Goal: Navigation & Orientation: Find specific page/section

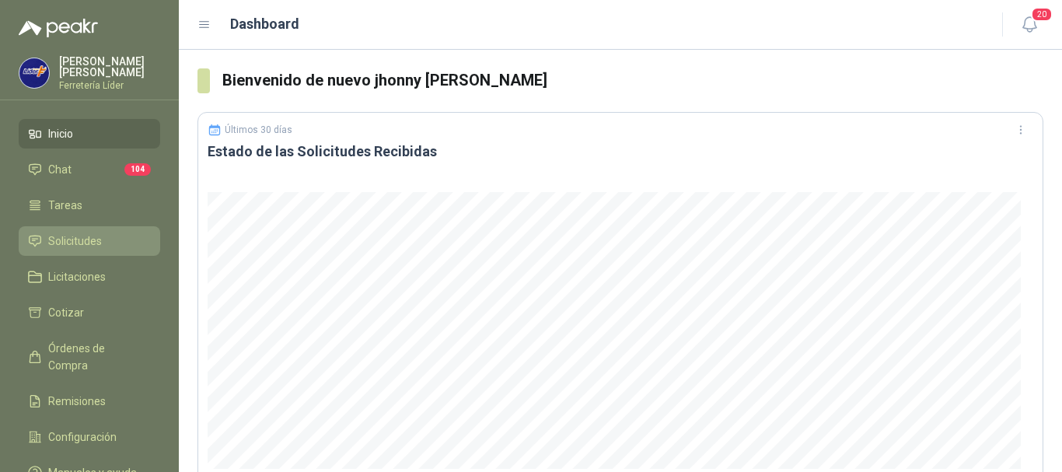
click at [86, 230] on link "Solicitudes" at bounding box center [90, 241] width 142 height 30
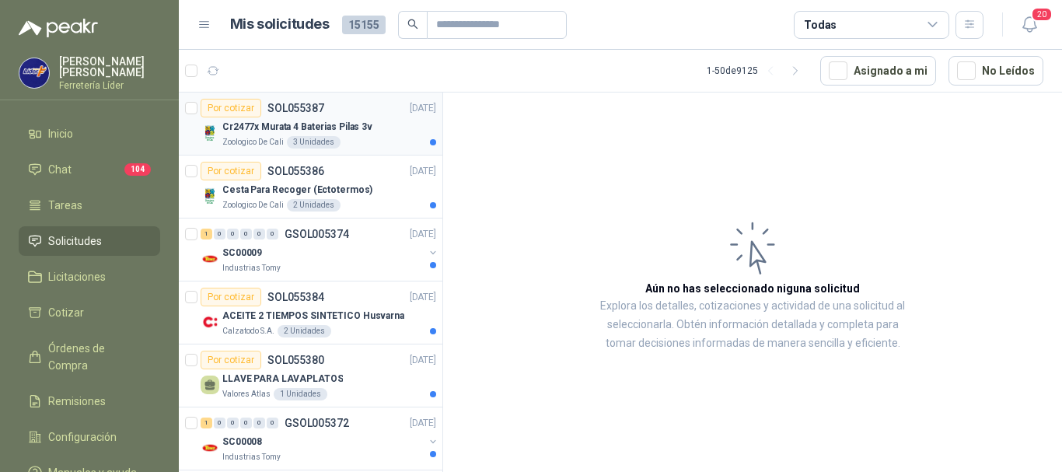
click at [341, 121] on p "Cr2477x Murata 4 Baterias Pilas 3v" at bounding box center [297, 127] width 150 height 15
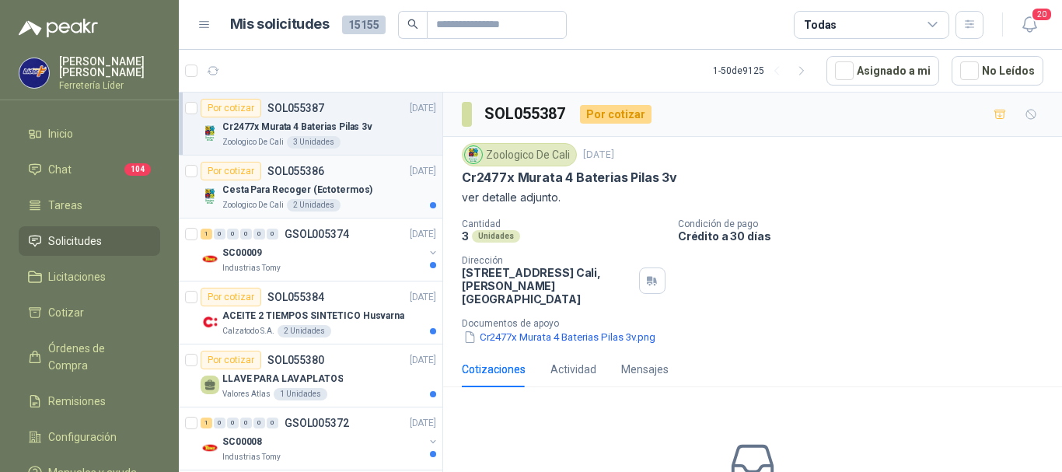
click at [369, 191] on div "Cesta Para Recoger (Ectotermos)" at bounding box center [329, 189] width 214 height 19
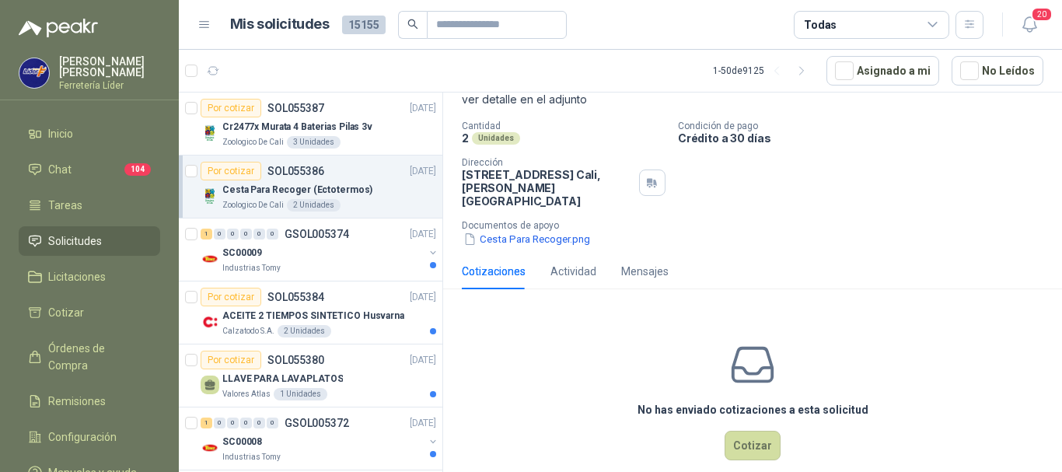
scroll to position [107, 0]
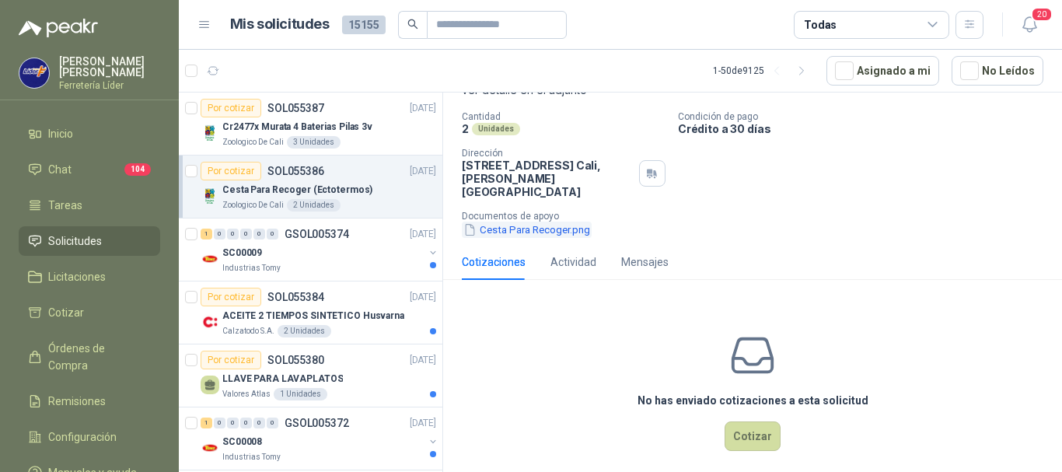
click at [530, 222] on button "Cesta Para Recoger.png" at bounding box center [527, 230] width 130 height 16
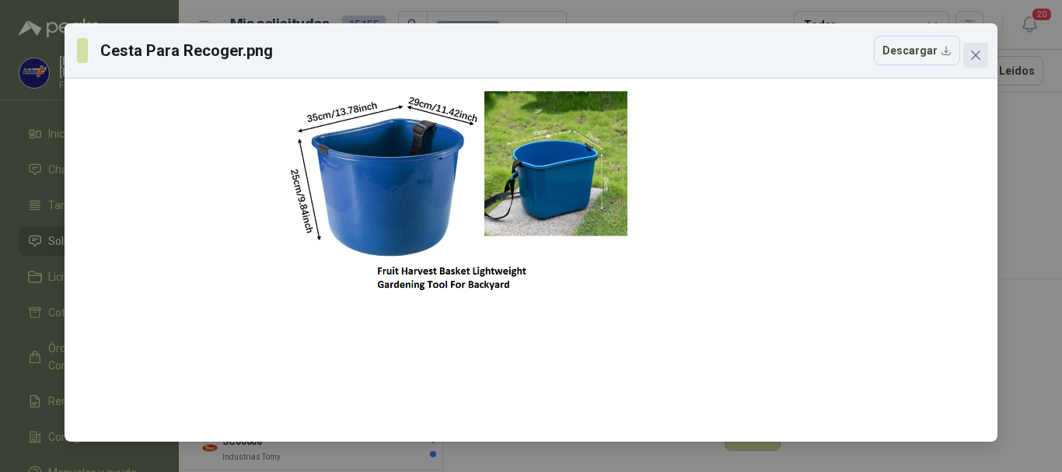
click at [980, 54] on icon "close" at bounding box center [976, 55] width 12 height 12
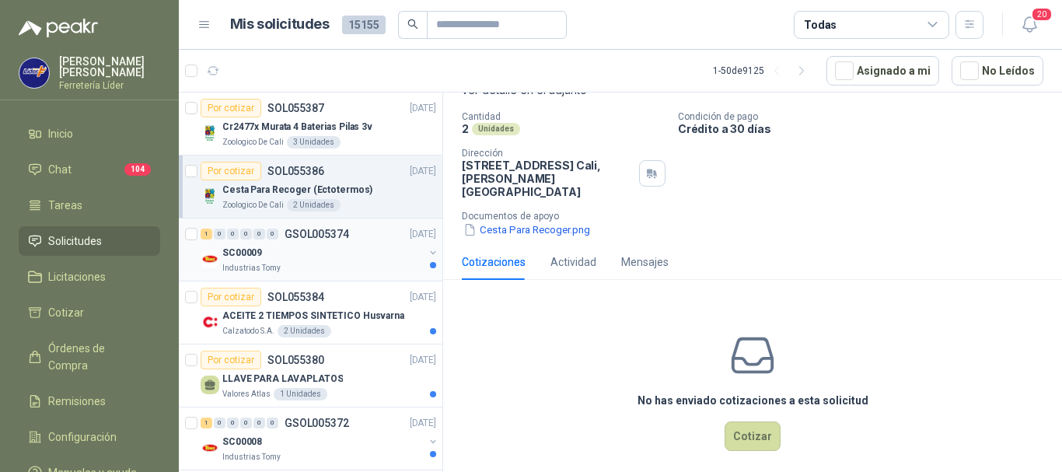
click at [338, 255] on div "SC00009" at bounding box center [322, 252] width 201 height 19
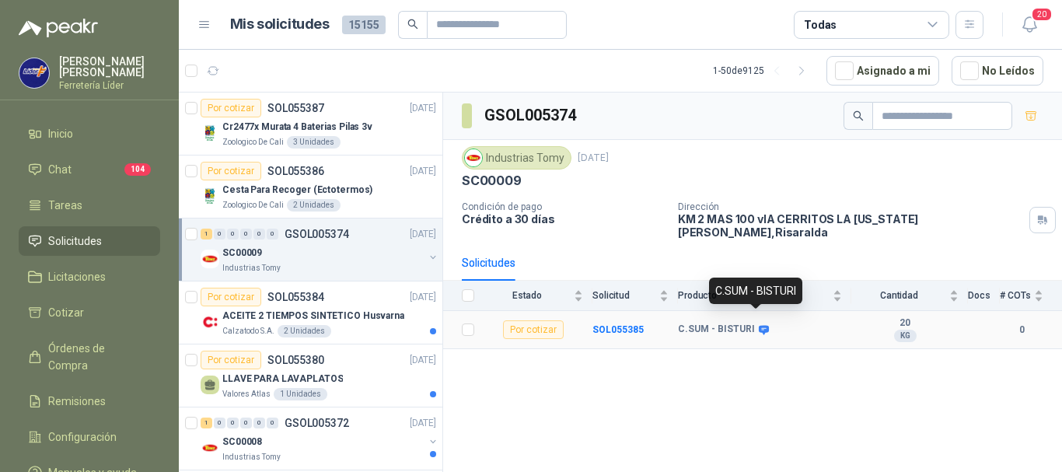
click at [759, 325] on icon at bounding box center [764, 329] width 10 height 9
click at [303, 369] on div "LLAVE PARA LAVAPLATOS" at bounding box center [329, 378] width 214 height 19
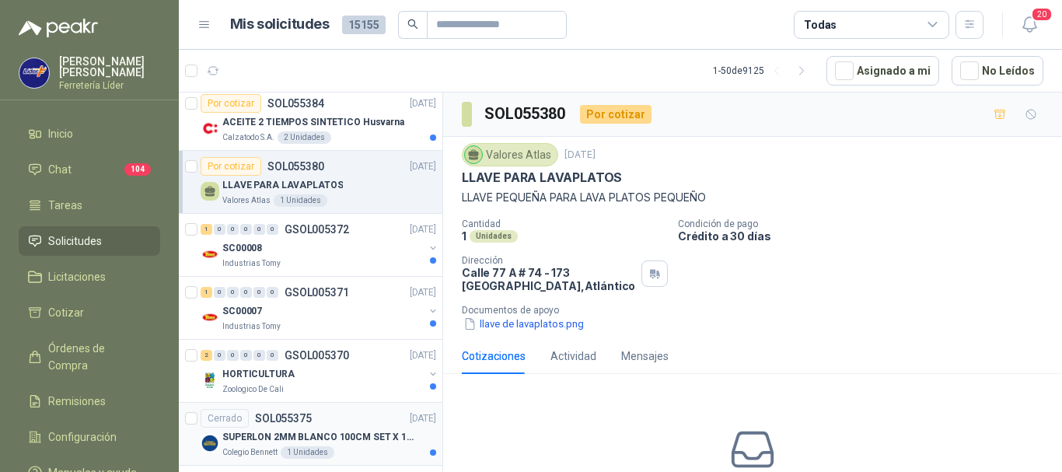
scroll to position [156, 0]
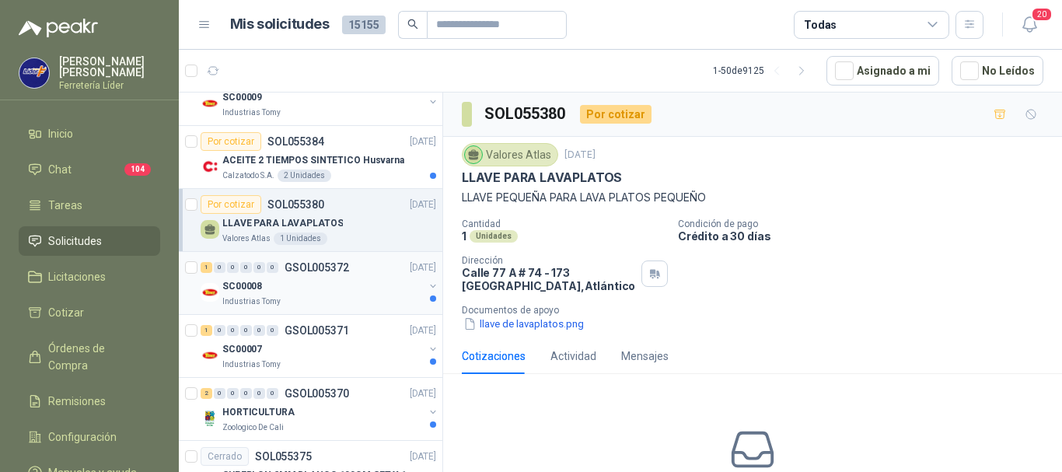
click at [345, 299] on div "Industrias Tomy" at bounding box center [322, 302] width 201 height 12
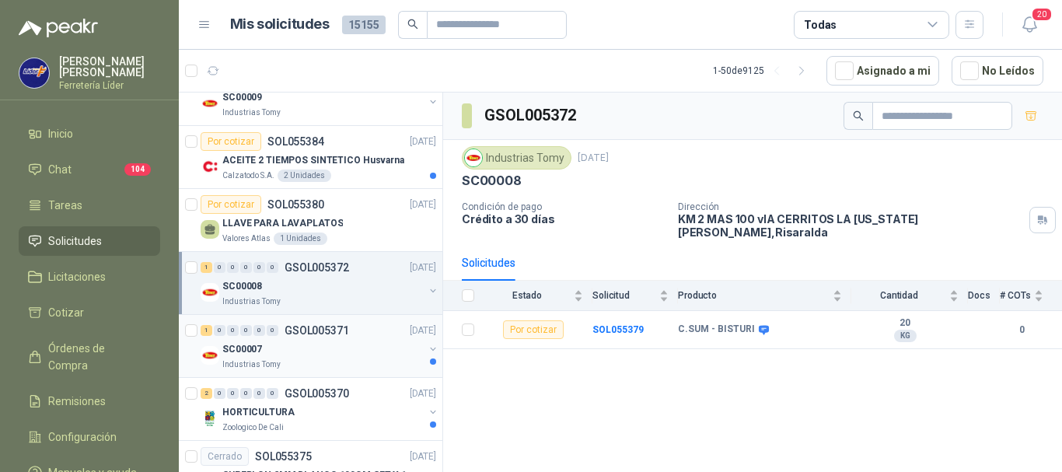
click at [341, 350] on div "SC00007" at bounding box center [322, 349] width 201 height 19
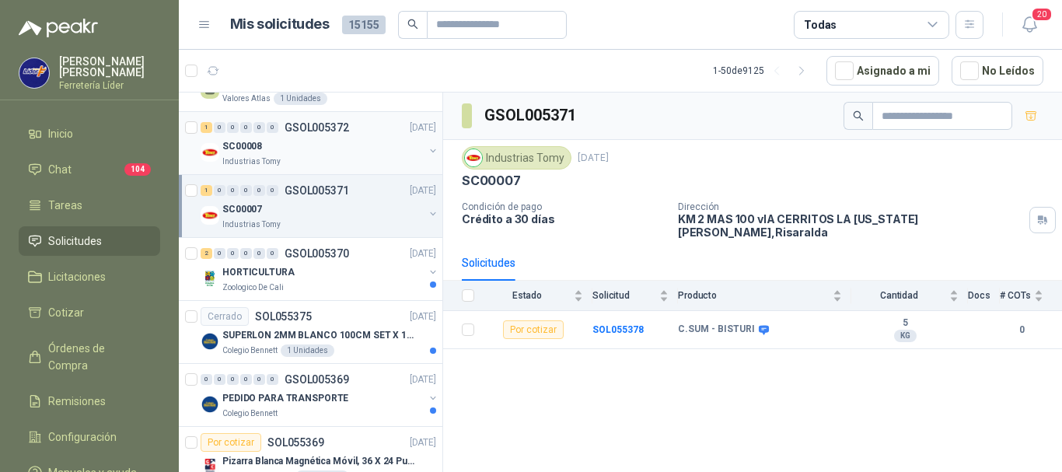
scroll to position [311, 0]
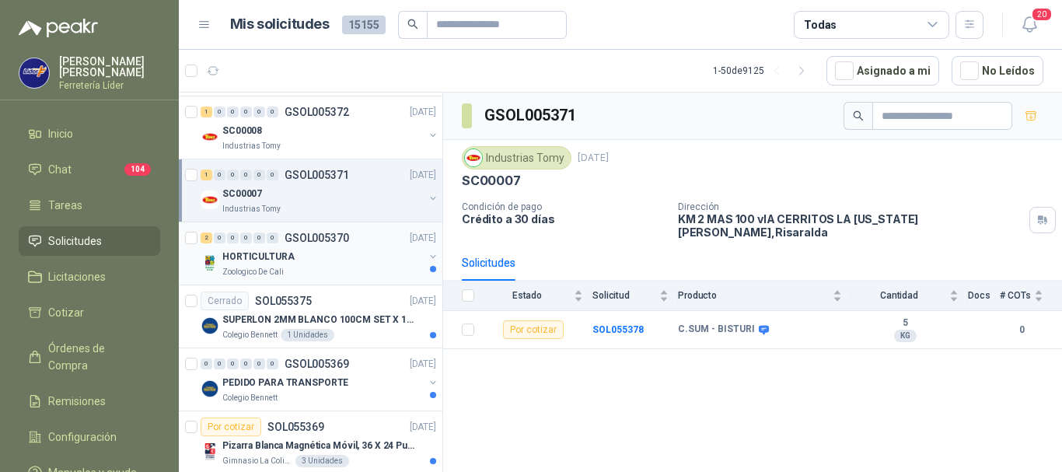
click at [336, 264] on div "HORTICULTURA" at bounding box center [322, 256] width 201 height 19
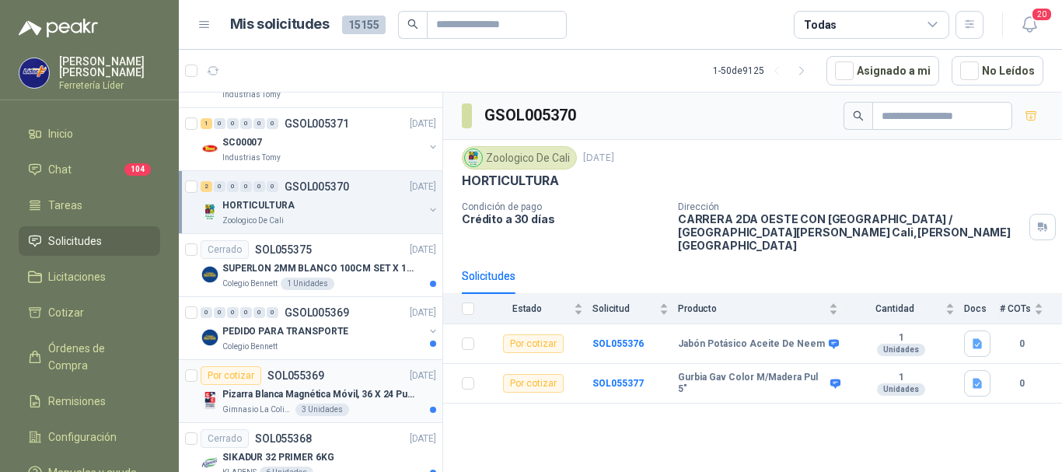
scroll to position [389, 0]
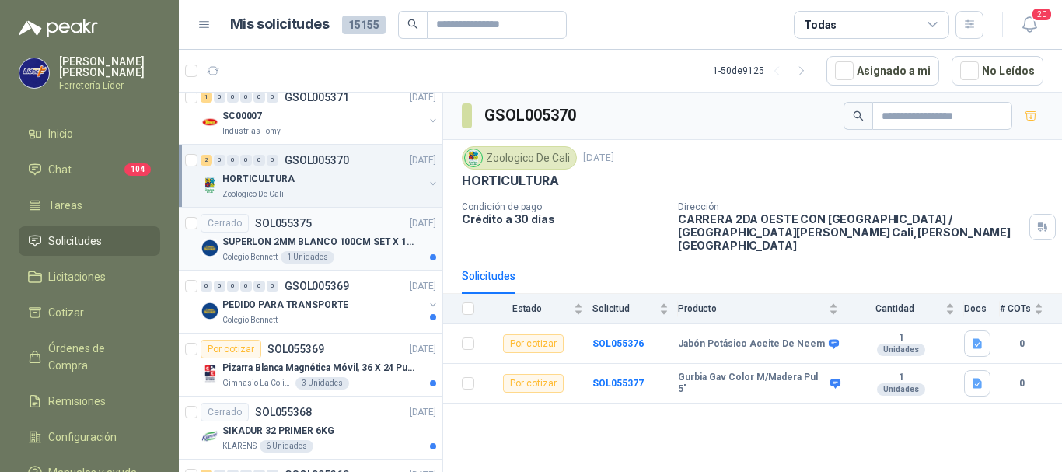
click at [334, 241] on p "SUPERLON 2MM BLANCO 100CM SET X 150 METROS" at bounding box center [319, 242] width 194 height 15
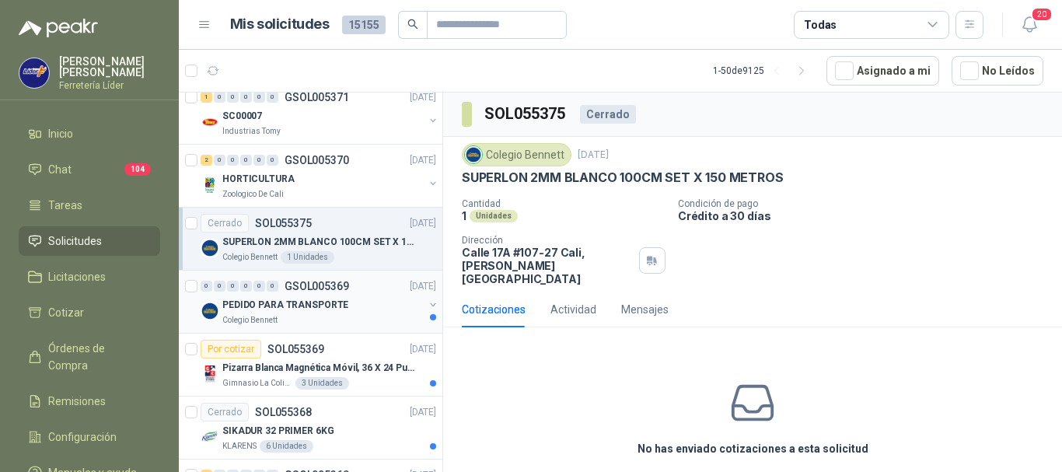
click at [334, 298] on p "PEDIDO PARA TRANSPORTE" at bounding box center [285, 305] width 126 height 15
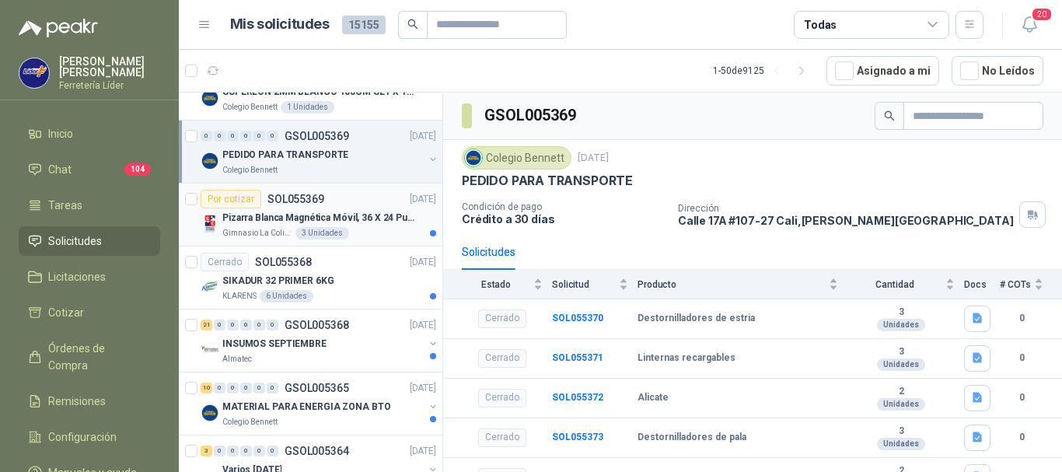
scroll to position [544, 0]
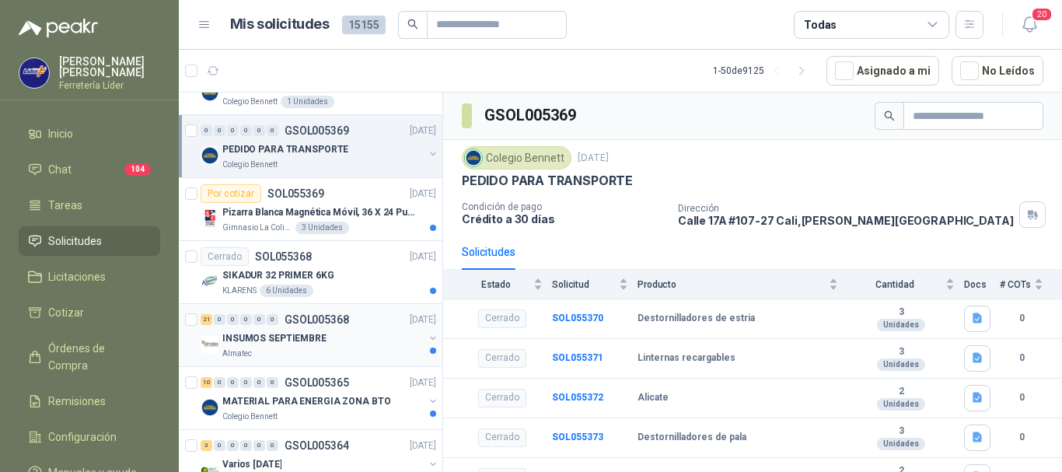
click at [360, 348] on div "Almatec" at bounding box center [322, 354] width 201 height 12
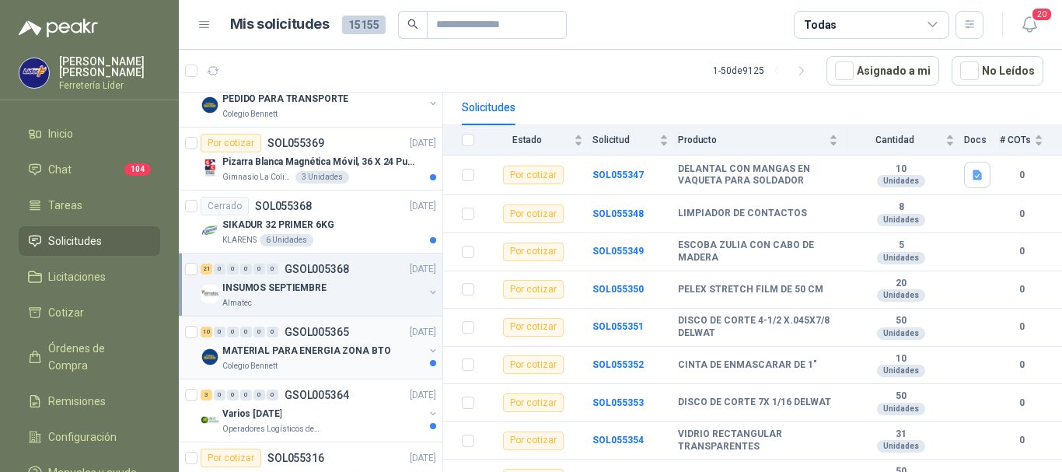
scroll to position [622, 0]
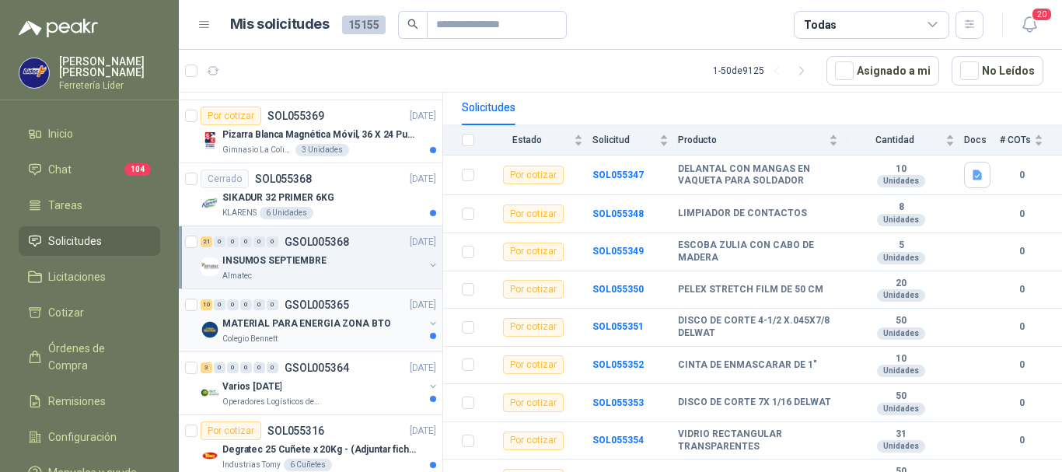
click at [342, 324] on p "MATERIAL PARA ENERGIA ZONA BTO" at bounding box center [306, 324] width 168 height 15
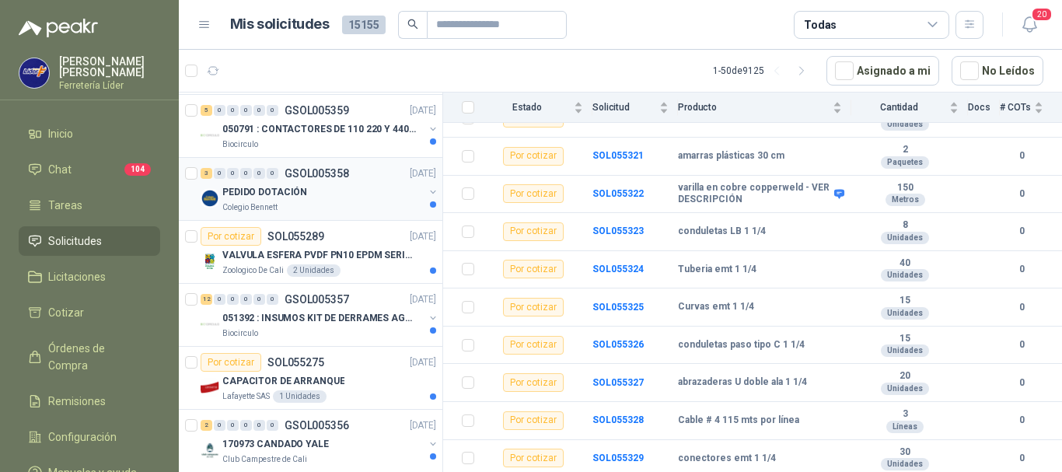
scroll to position [1167, 0]
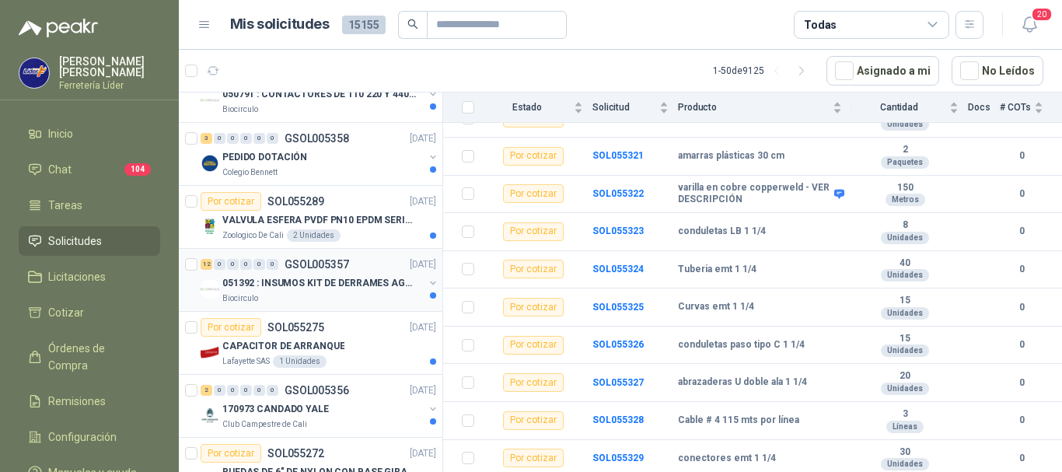
click at [352, 292] on div "051392 : INSUMOS KIT DE DERRAMES AGOSTO 2025" at bounding box center [322, 283] width 201 height 19
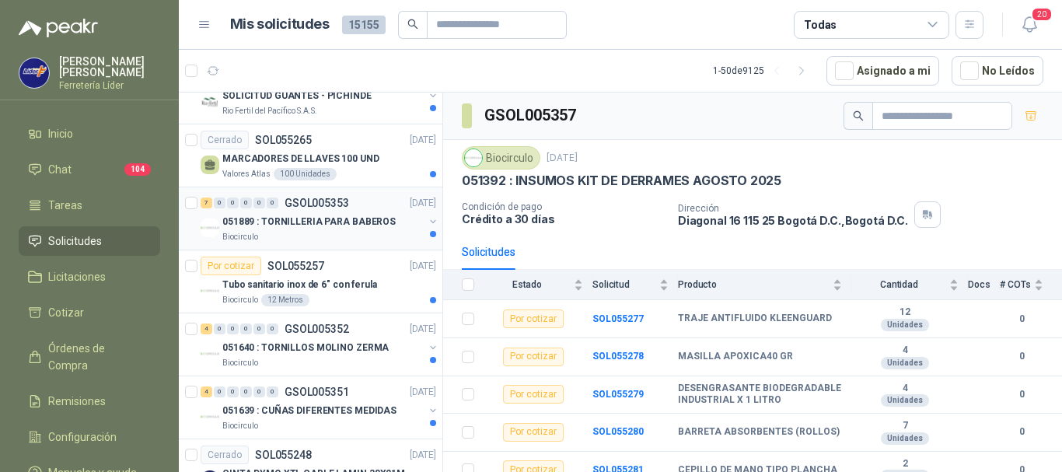
scroll to position [1633, 0]
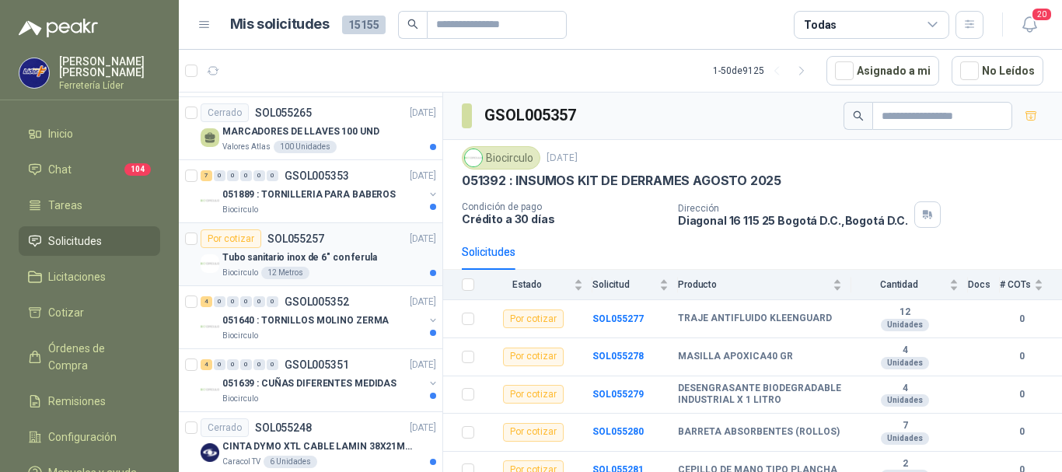
click at [348, 266] on div "Tubo sanitario inox de 6" con ferula" at bounding box center [329, 257] width 214 height 19
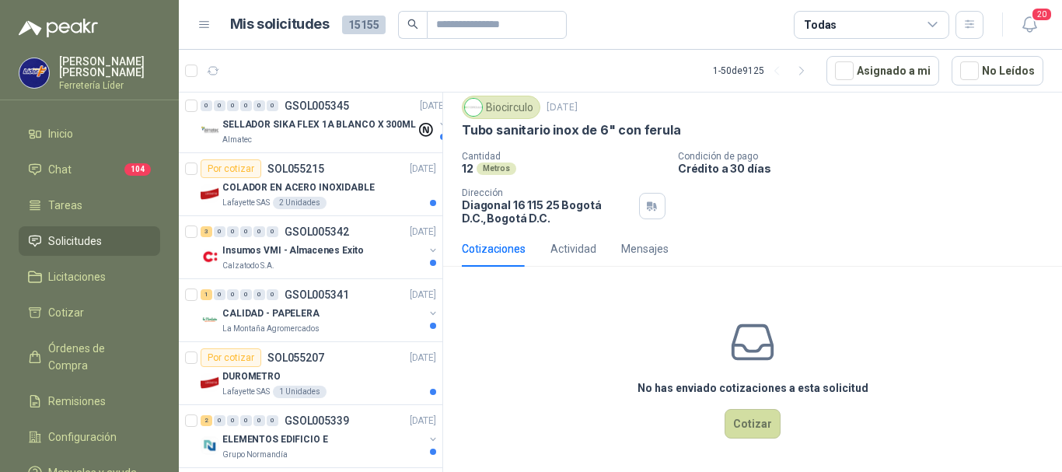
scroll to position [2799, 0]
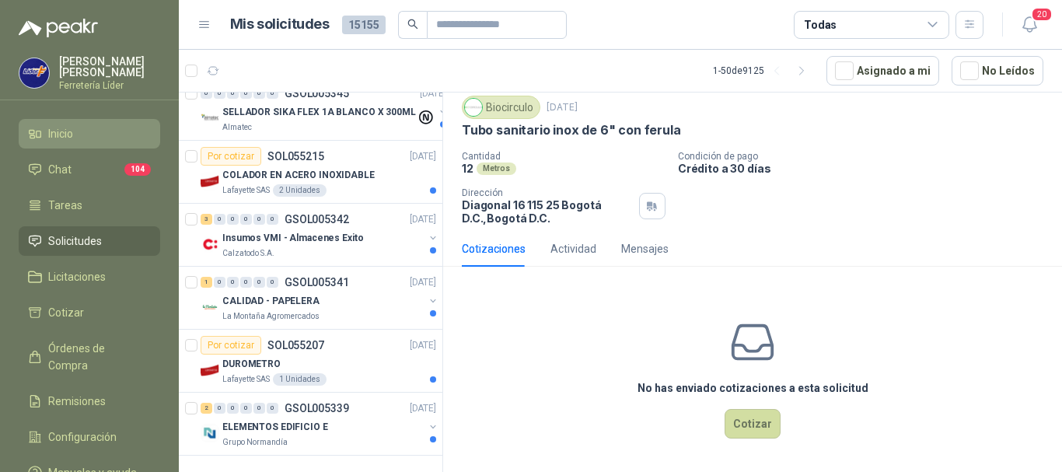
click at [61, 131] on span "Inicio" at bounding box center [60, 133] width 25 height 17
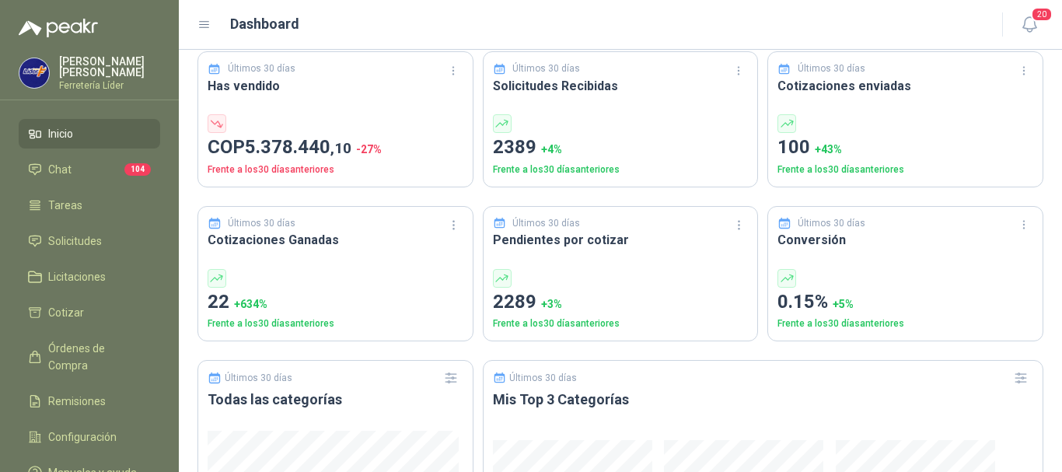
scroll to position [467, 0]
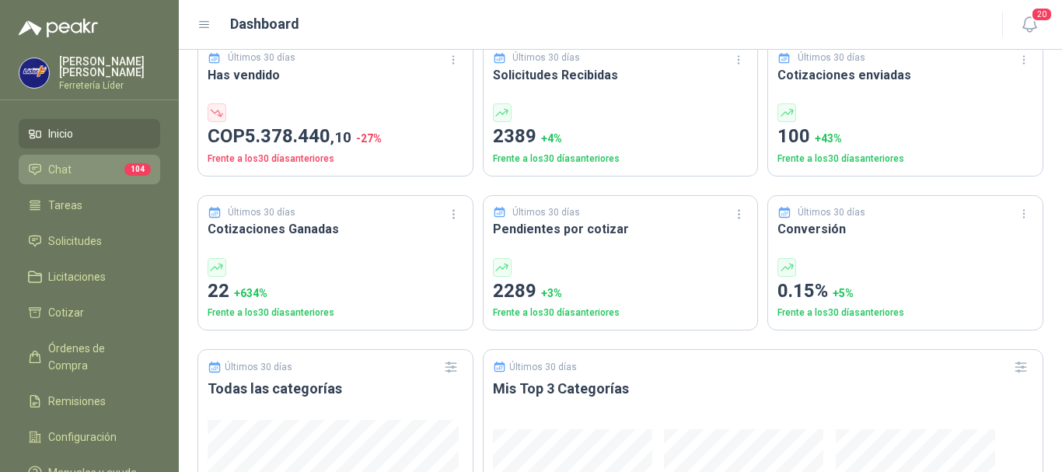
click at [88, 179] on link "Chat 104" at bounding box center [90, 170] width 142 height 30
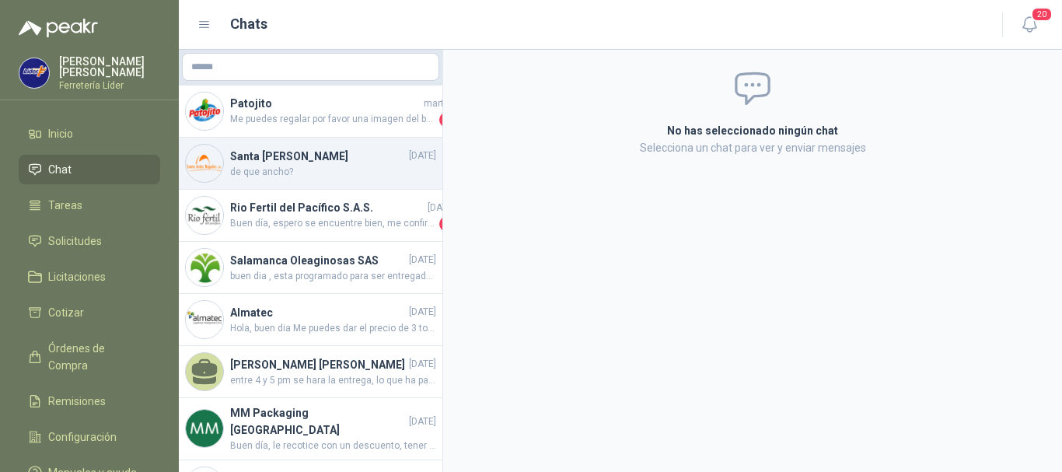
click at [334, 154] on h4 "Santa [PERSON_NAME]" at bounding box center [318, 156] width 176 height 17
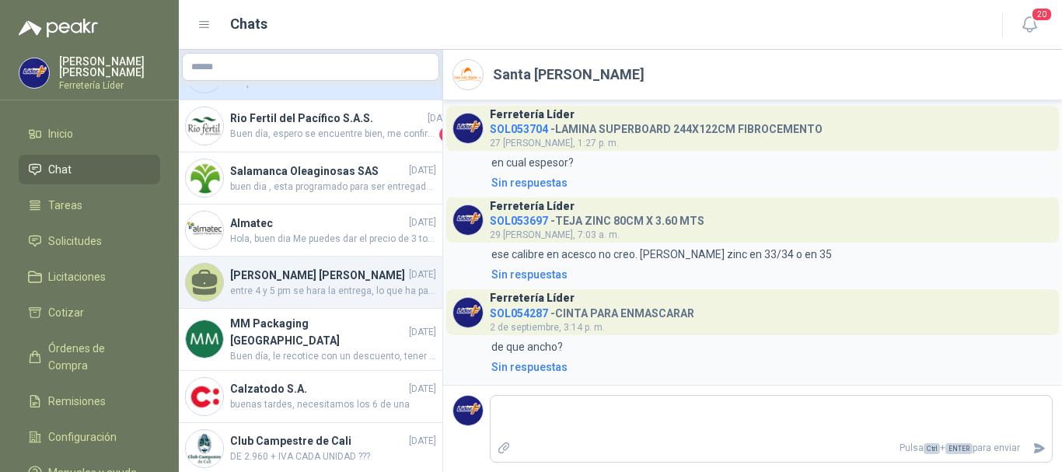
scroll to position [95, 0]
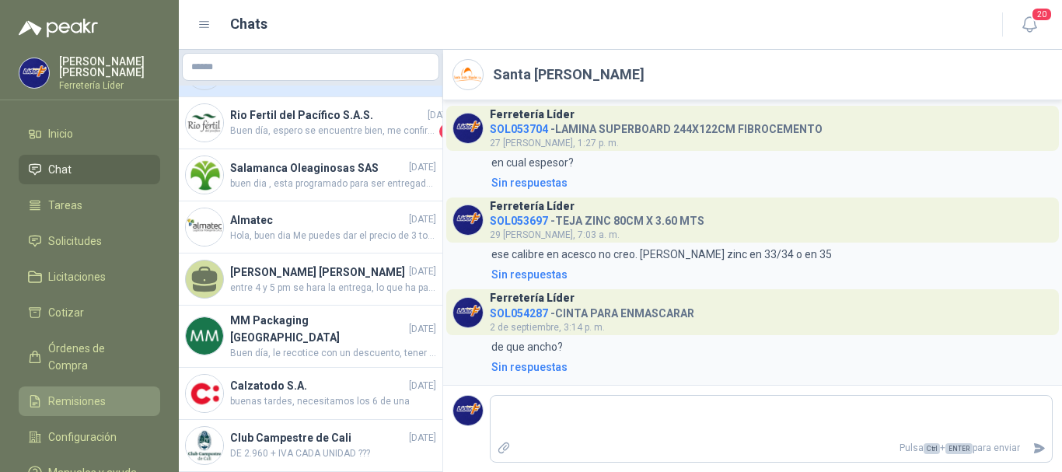
click at [96, 393] on span "Remisiones" at bounding box center [77, 401] width 58 height 17
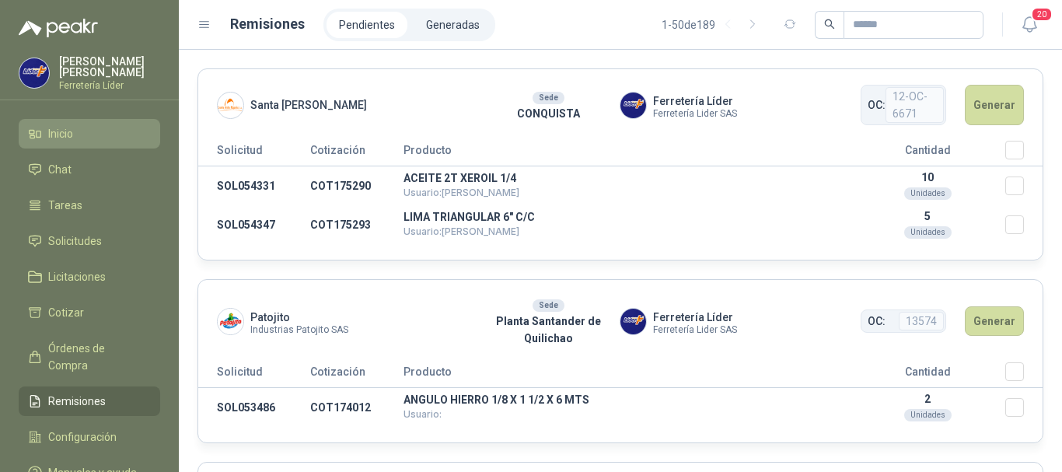
click at [61, 138] on span "Inicio" at bounding box center [60, 133] width 25 height 17
